Goal: Task Accomplishment & Management: Manage account settings

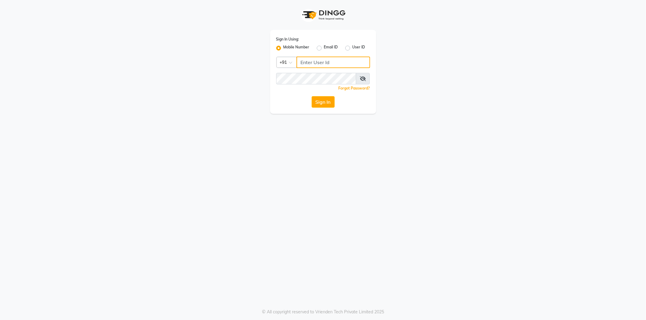
click at [350, 63] on input "Username" at bounding box center [334, 63] width 74 height 12
type input "8824152513"
click at [312, 96] on button "Sign In" at bounding box center [323, 102] width 23 height 12
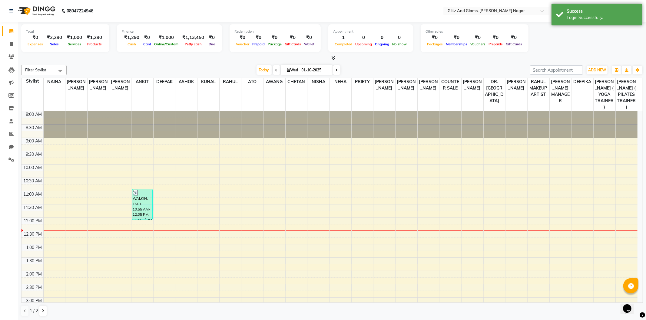
click at [332, 58] on icon at bounding box center [333, 58] width 4 height 5
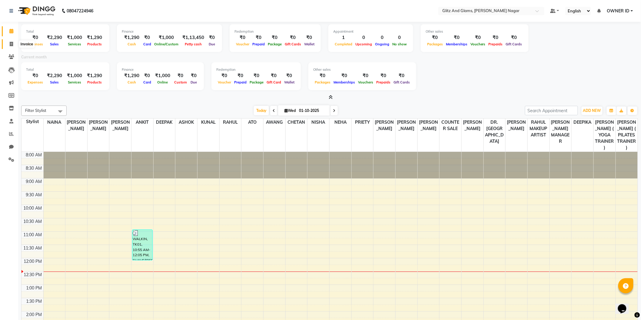
click at [10, 45] on icon at bounding box center [11, 44] width 3 height 5
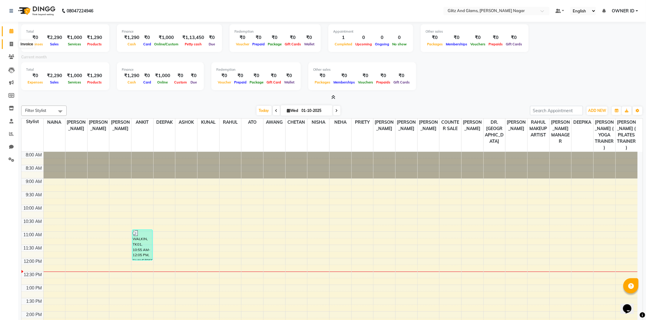
select select "service"
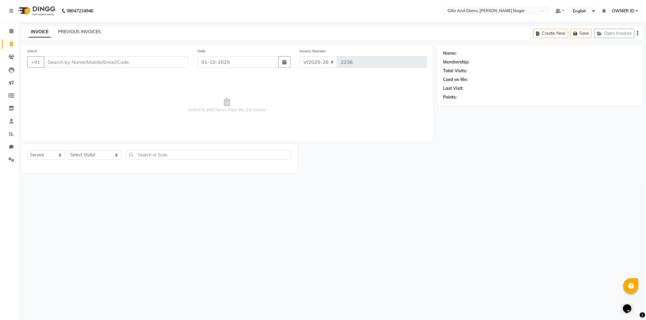
click at [93, 31] on link "PREVIOUS INVOICES" at bounding box center [79, 31] width 43 height 5
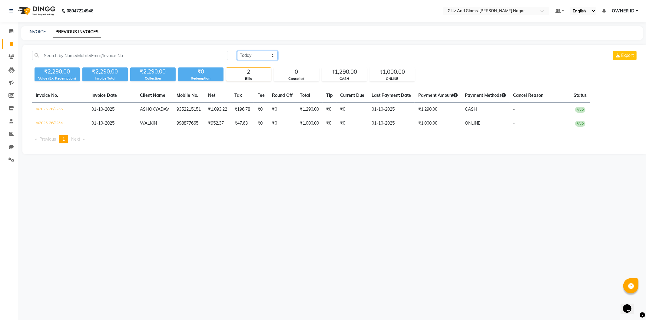
click at [258, 56] on select "Today Yesterday Custom Range" at bounding box center [257, 55] width 41 height 9
select select "range"
click at [237, 51] on select "Today Yesterday Custom Range" at bounding box center [257, 55] width 41 height 9
click at [303, 54] on input "01-10-2025" at bounding box center [307, 55] width 42 height 8
select select "10"
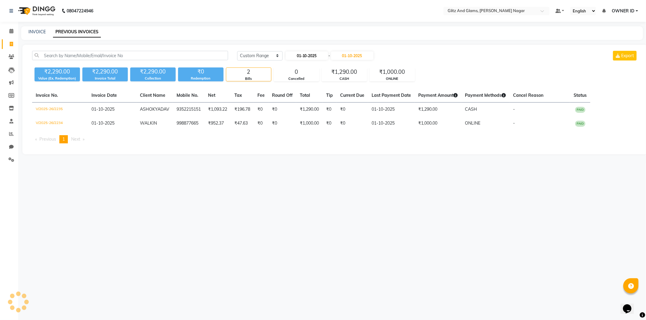
select select "2025"
click at [293, 62] on button "Previous month" at bounding box center [290, 67] width 5 height 10
select select "9"
click at [291, 116] on div "22" at bounding box center [292, 116] width 10 height 10
type input "22-09-2025"
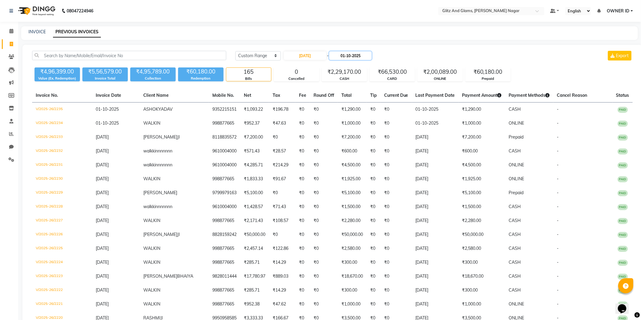
click at [346, 57] on input "01-10-2025" at bounding box center [350, 55] width 42 height 8
select select "10"
click at [365, 124] on div "30" at bounding box center [367, 126] width 10 height 10
type input "30-10-2025"
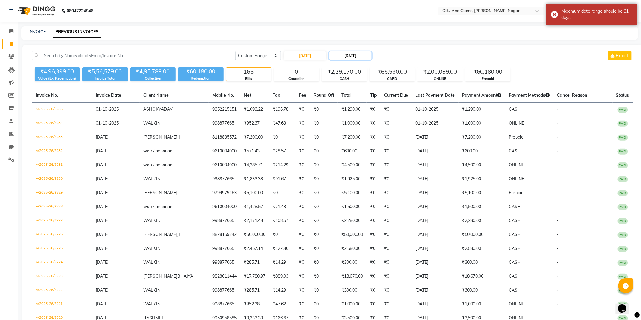
click at [359, 53] on input "30-10-2025" at bounding box center [350, 55] width 42 height 8
click at [337, 68] on button "Previous month" at bounding box center [336, 67] width 5 height 10
select select "9"
click at [347, 126] on div "30" at bounding box center [348, 126] width 10 height 10
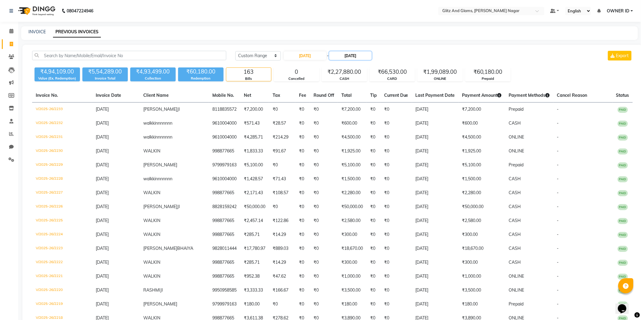
click at [350, 56] on input "30-09-2025" at bounding box center [350, 55] width 42 height 8
click at [338, 122] on div "29" at bounding box center [338, 126] width 10 height 10
type input "29-09-2025"
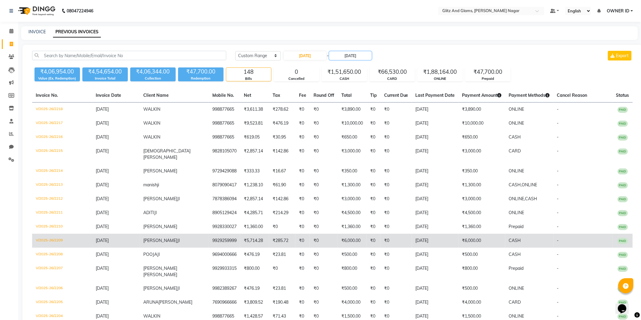
scroll to position [101, 0]
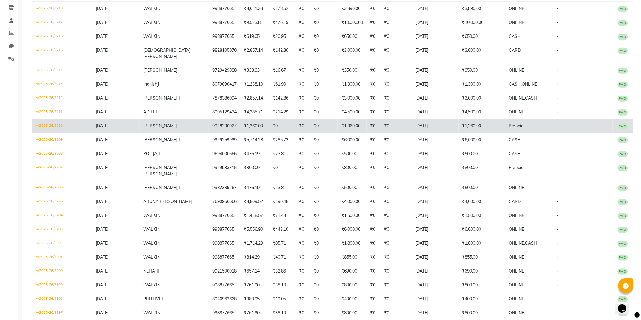
click at [46, 119] on td "V/2025-26/2210" at bounding box center [62, 126] width 60 height 14
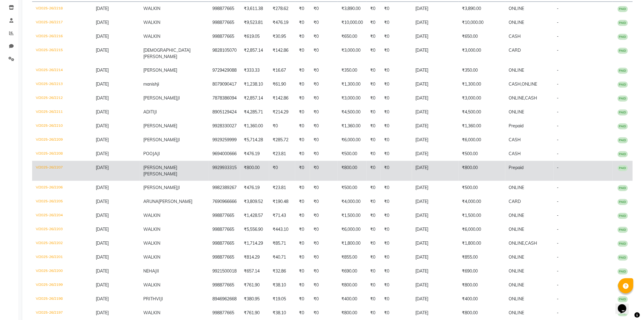
click at [50, 161] on td "V/2025-26/2207" at bounding box center [62, 171] width 60 height 20
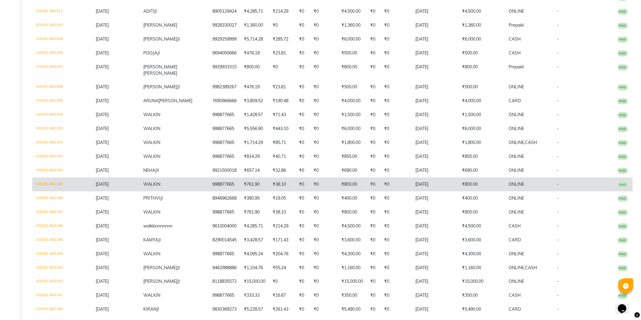
scroll to position [235, 0]
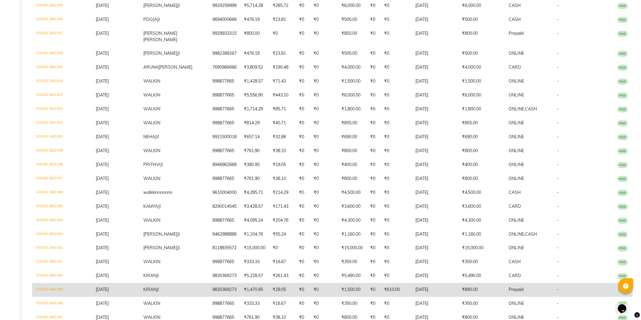
click at [46, 284] on td "V/2025-26/2189" at bounding box center [62, 291] width 60 height 14
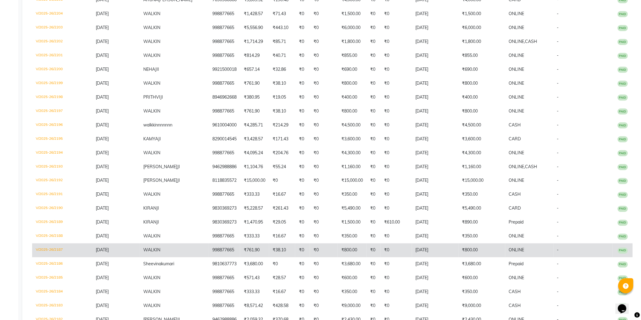
scroll to position [337, 0]
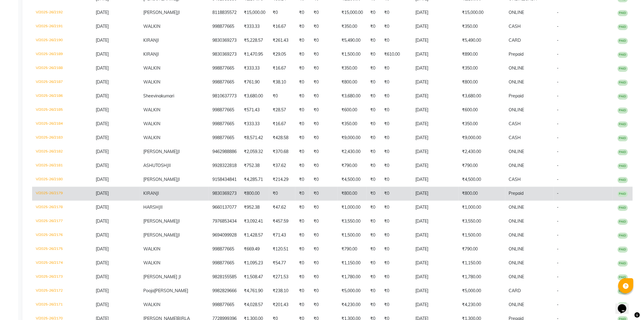
scroll to position [505, 0]
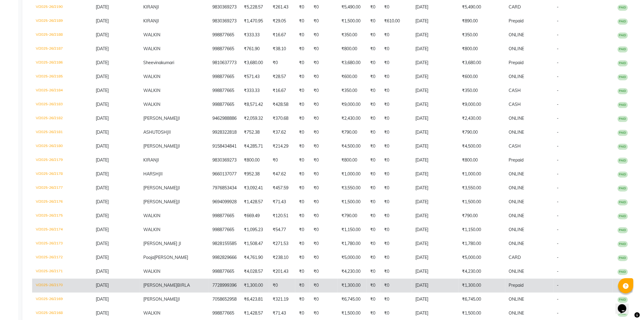
click at [48, 279] on td "V/2025-26/2170" at bounding box center [62, 286] width 60 height 14
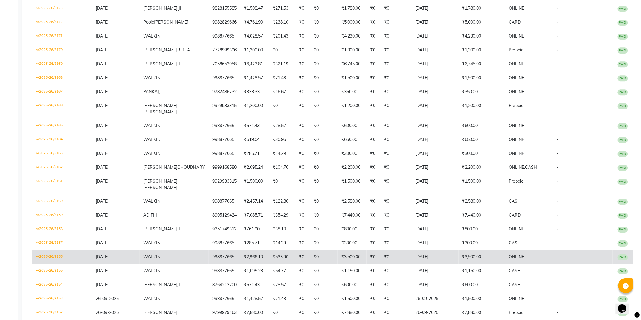
scroll to position [774, 0]
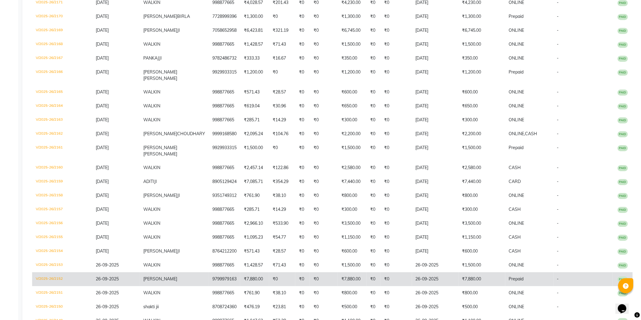
click at [52, 273] on td "V/2025-26/2152" at bounding box center [62, 280] width 60 height 14
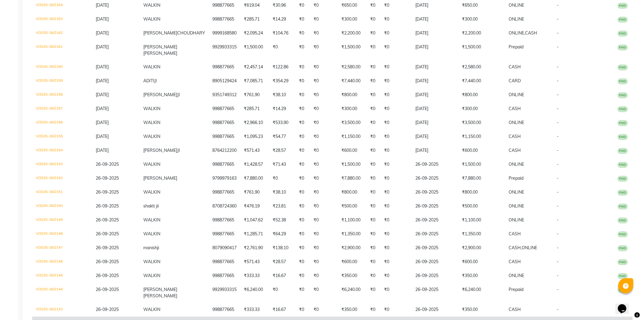
scroll to position [909, 0]
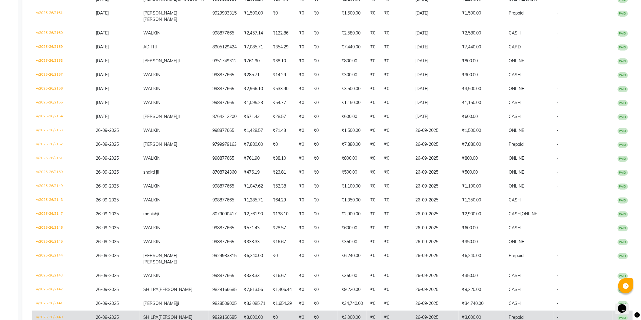
click at [41, 311] on td "V/2025-26/2140" at bounding box center [62, 318] width 60 height 14
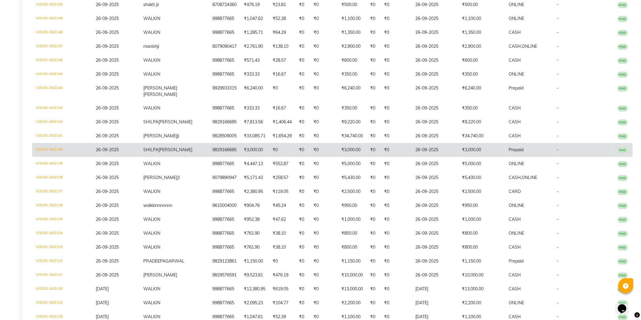
scroll to position [1077, 0]
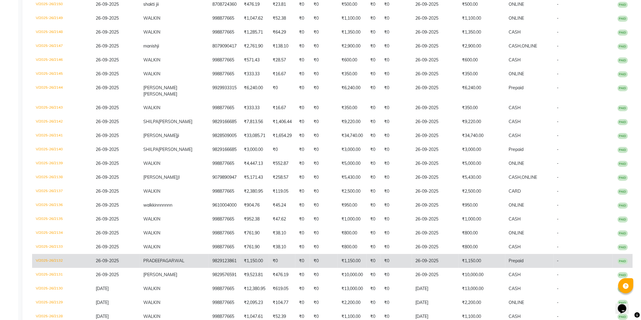
click at [41, 254] on td "V/2025-26/2132" at bounding box center [62, 261] width 60 height 14
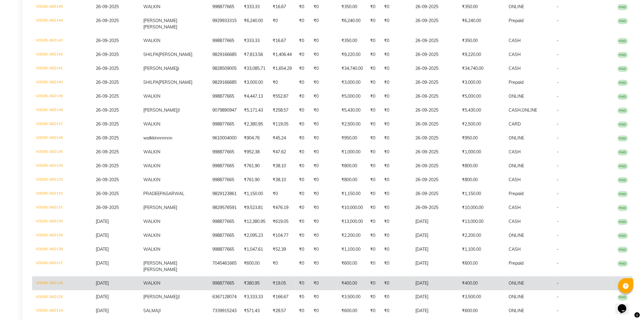
scroll to position [1178, 0]
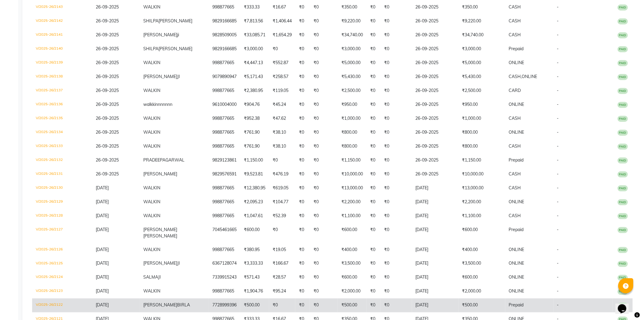
click at [53, 299] on td "V/2025-26/2122" at bounding box center [62, 306] width 60 height 14
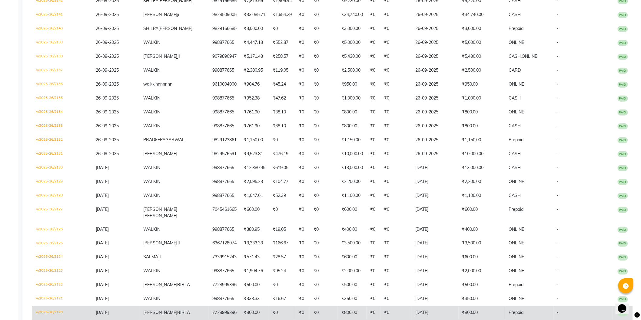
click at [46, 307] on td "V/2025-26/2120" at bounding box center [62, 314] width 60 height 14
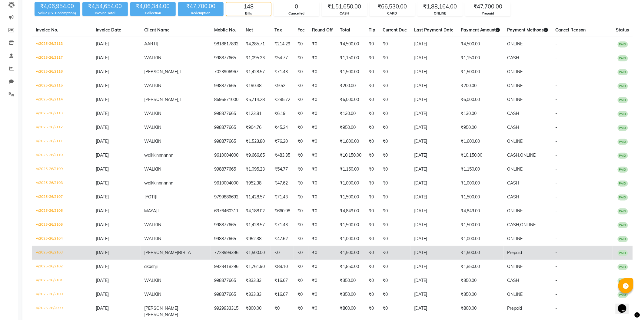
scroll to position [67, 0]
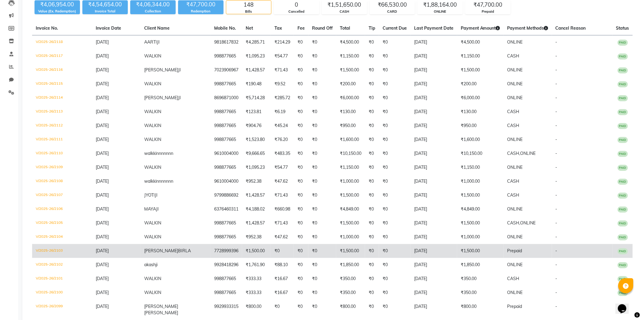
click at [49, 251] on td "V/2025-26/2103" at bounding box center [62, 251] width 60 height 14
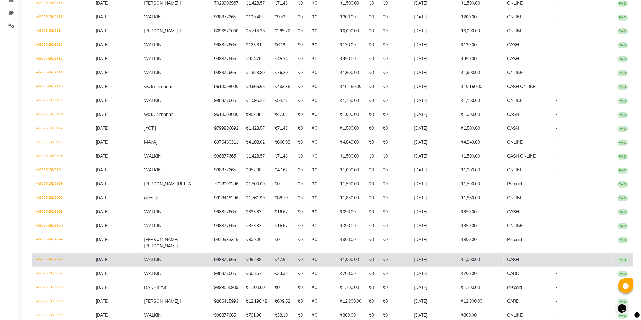
scroll to position [134, 0]
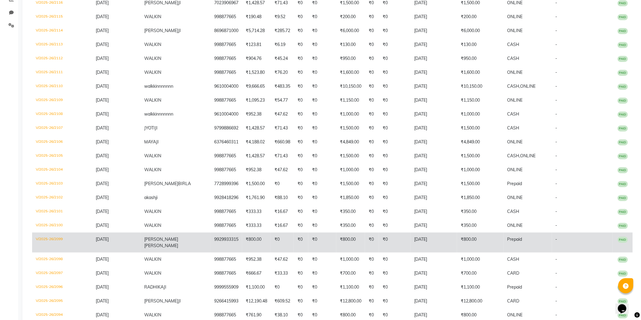
click at [42, 237] on td "V/2025-26/2099" at bounding box center [62, 243] width 60 height 20
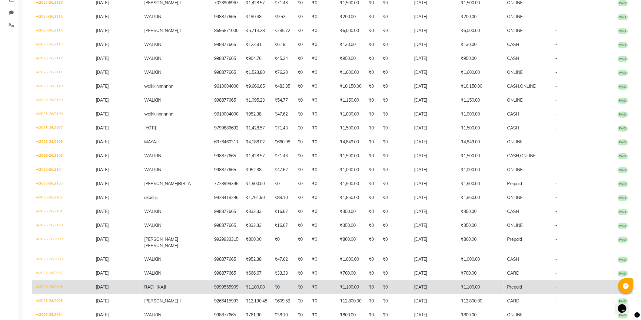
click at [50, 281] on td "V/2025-26/2096" at bounding box center [62, 288] width 60 height 14
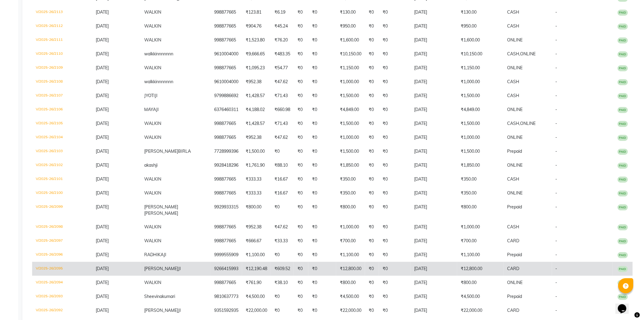
scroll to position [168, 0]
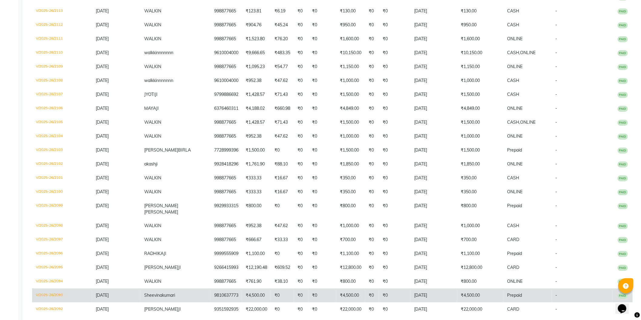
click at [60, 289] on td "V/2025-26/2093" at bounding box center [62, 296] width 60 height 14
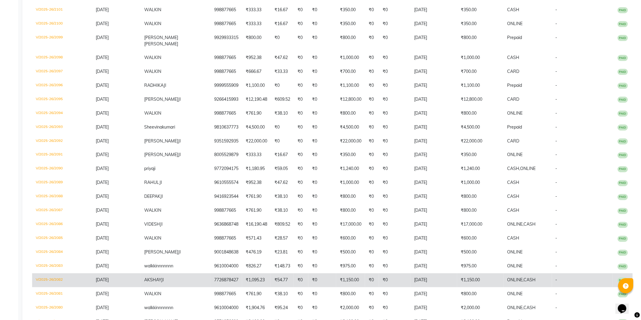
scroll to position [370, 0]
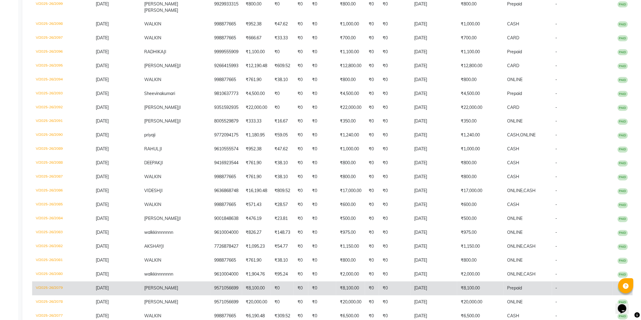
click at [52, 282] on td "V/2025-26/2079" at bounding box center [62, 289] width 60 height 14
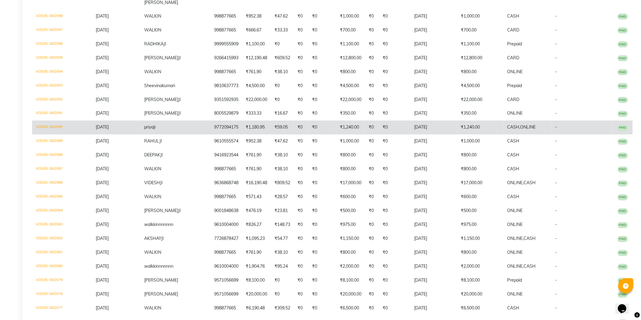
scroll to position [378, 0]
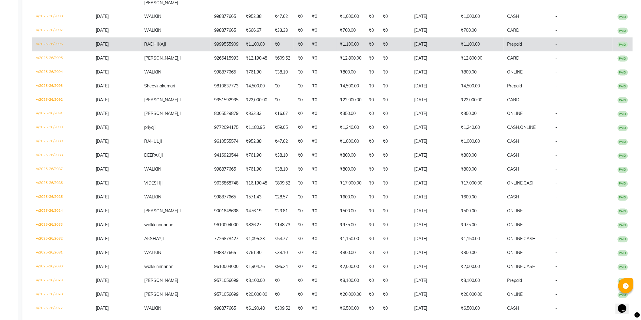
click at [46, 38] on td "V/2025-26/2096" at bounding box center [62, 45] width 60 height 14
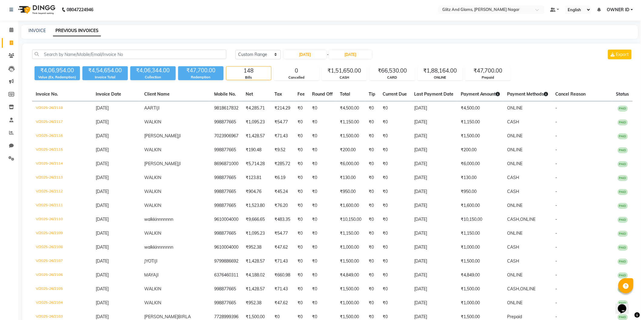
scroll to position [0, 0]
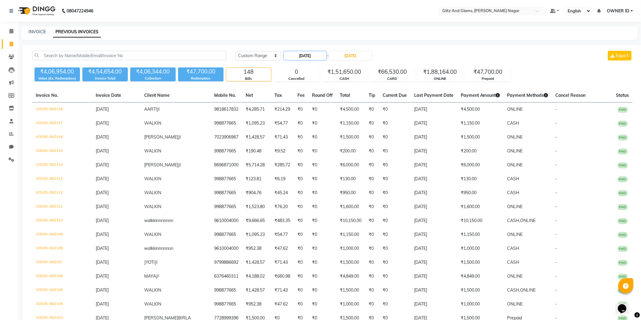
click at [310, 58] on input "22-09-2025" at bounding box center [305, 55] width 42 height 8
select select "9"
select select "2025"
click at [338, 103] on div "20" at bounding box center [338, 106] width 10 height 10
type input "20-09-2025"
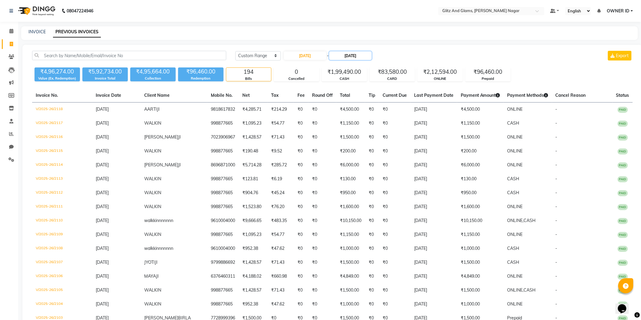
click at [353, 57] on input "29-09-2025" at bounding box center [350, 55] width 42 height 8
click at [386, 104] on div "20" at bounding box center [386, 106] width 10 height 10
type input "20-09-2025"
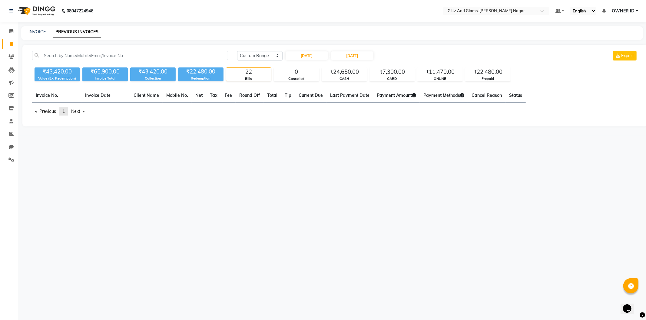
click at [65, 110] on span "1" at bounding box center [63, 111] width 2 height 5
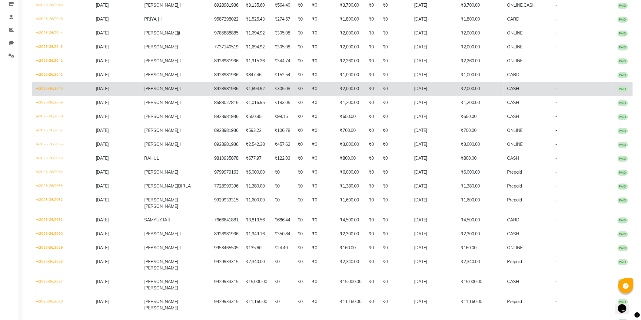
scroll to position [119, 0]
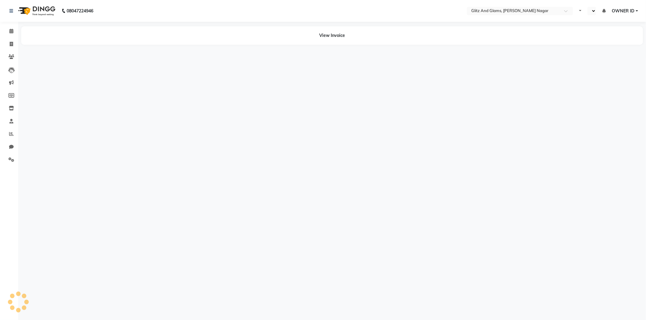
select select "en"
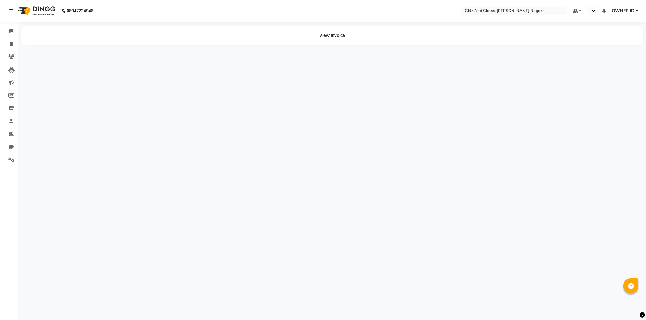
select select "en"
